Goal: Task Accomplishment & Management: Use online tool/utility

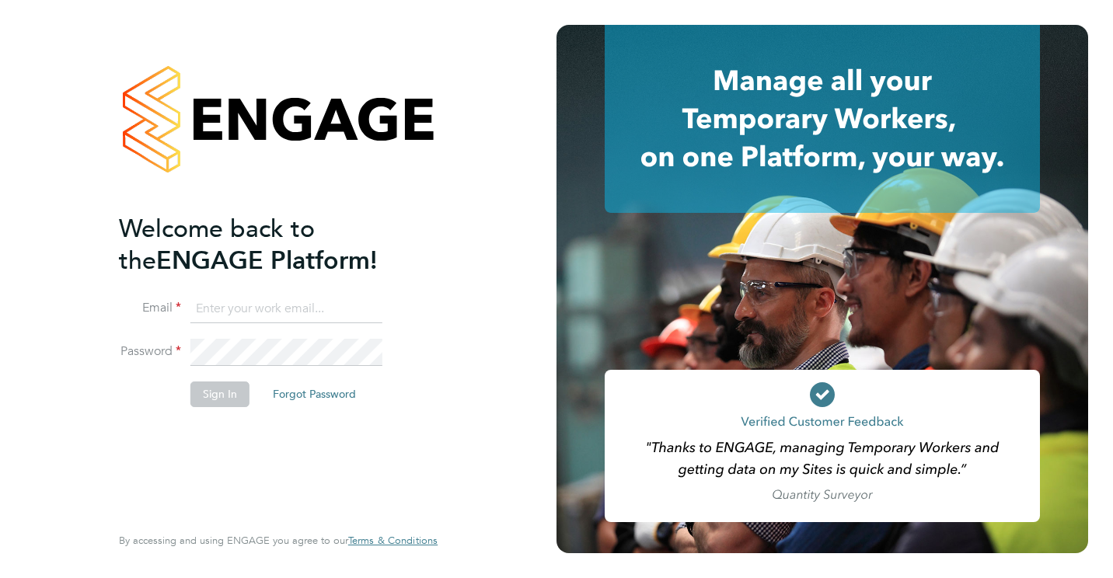
type input "[PERSON_NAME][EMAIL_ADDRESS][PERSON_NAME][DOMAIN_NAME]"
click at [211, 399] on button "Sign In" at bounding box center [219, 394] width 59 height 25
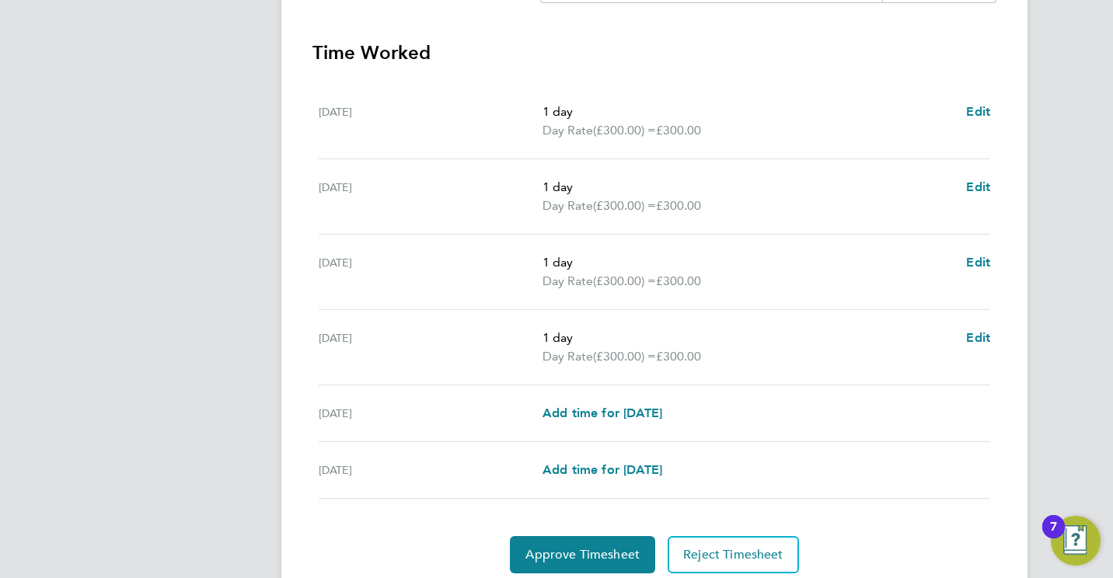
scroll to position [482, 0]
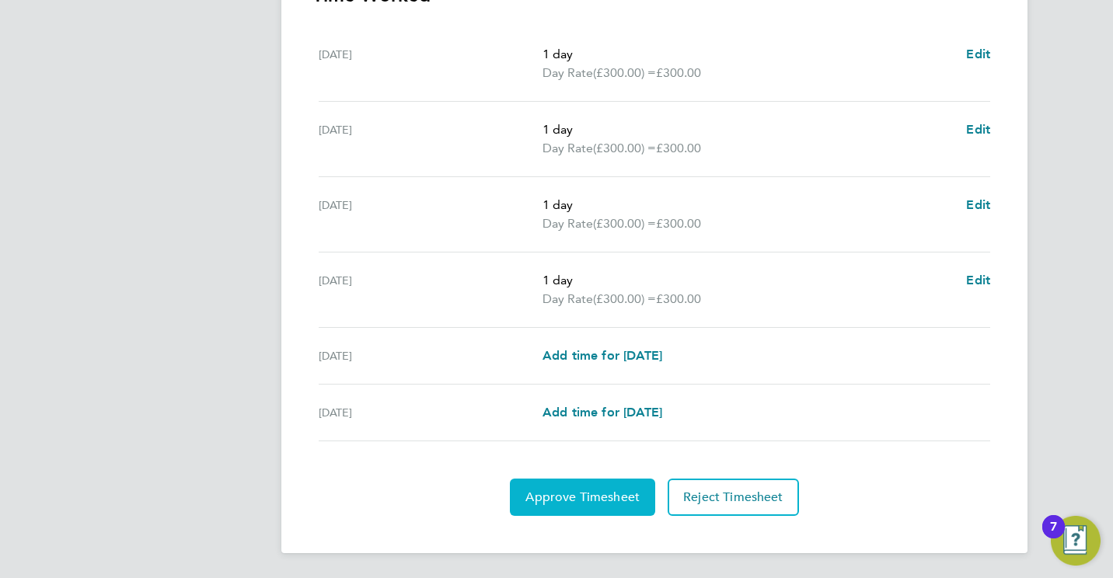
click at [583, 497] on span "Approve Timesheet" at bounding box center [582, 498] width 114 height 16
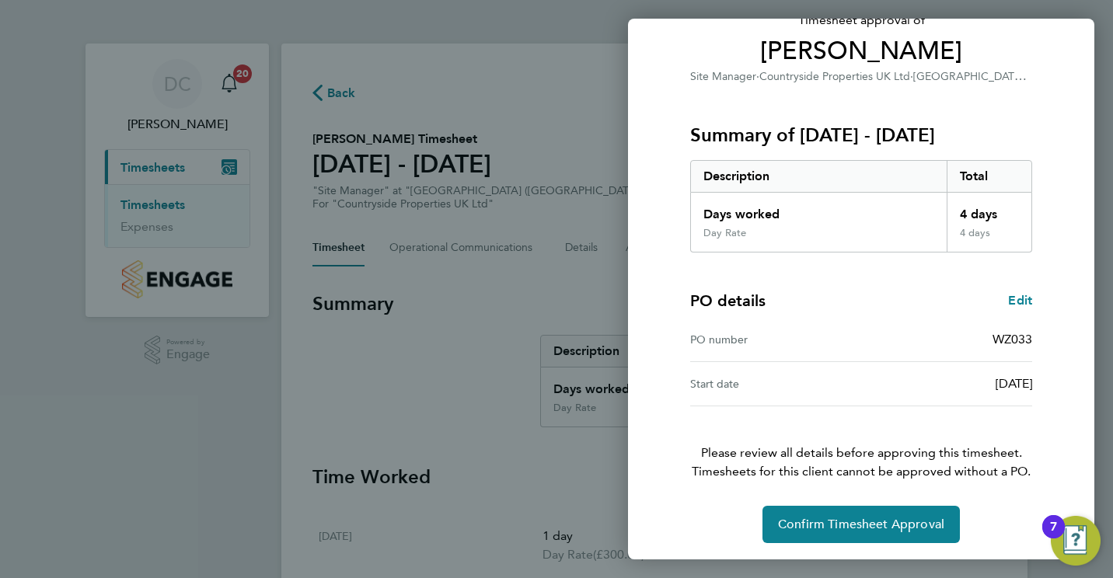
scroll to position [122, 0]
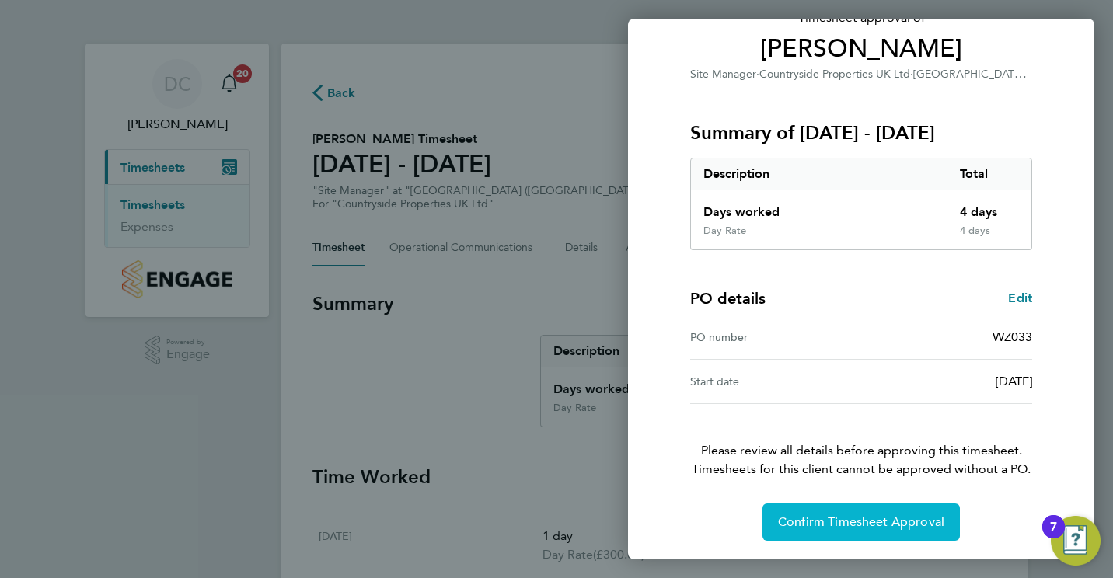
click at [827, 523] on span "Confirm Timesheet Approval" at bounding box center [861, 522] width 166 height 16
